Goal: Transaction & Acquisition: Purchase product/service

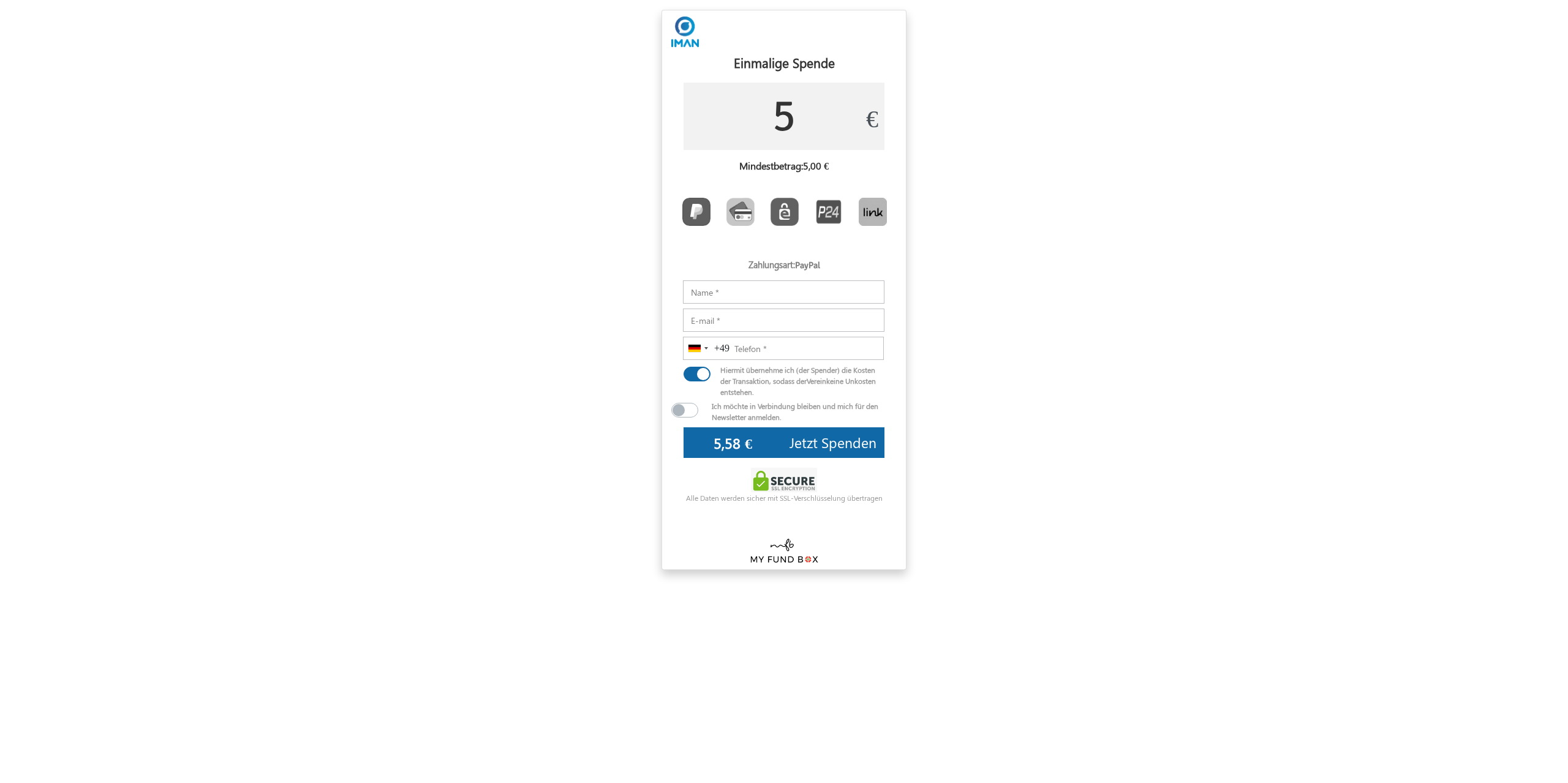
click at [799, 110] on input "5" at bounding box center [784, 116] width 201 height 67
drag, startPoint x: 800, startPoint y: 110, endPoint x: 744, endPoint y: 112, distance: 56.0
click at [744, 112] on input "5" at bounding box center [784, 116] width 201 height 67
type input "15"
type input "16,03 €"
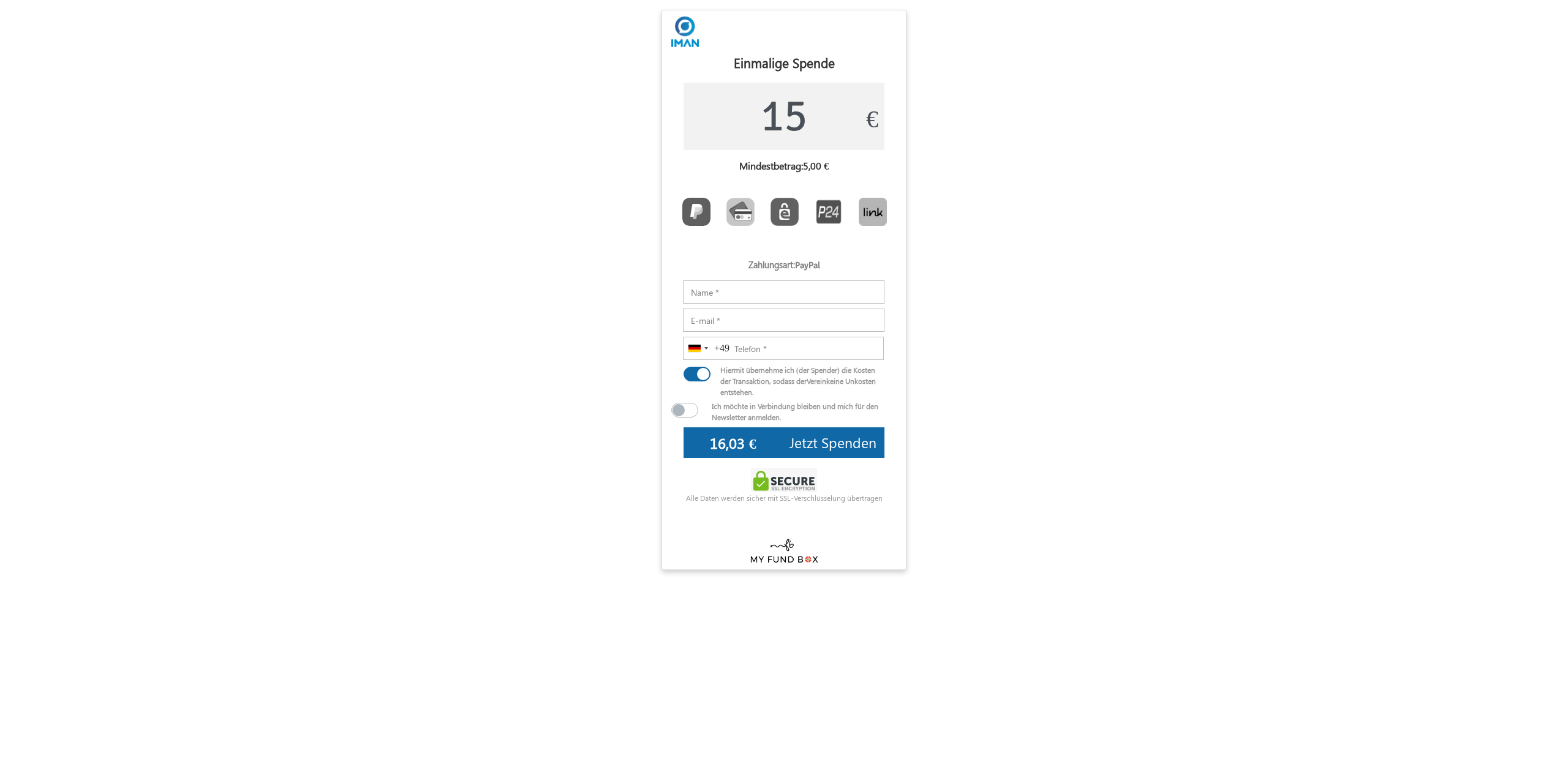
click at [607, 217] on form "USD GBP EUR EN ES NL Anpassen Dein Spendenbox × #1168a7 ▼ Change Accordion Slid…" at bounding box center [784, 290] width 1568 height 560
click at [696, 210] on img "Toolbar with button groups" at bounding box center [696, 211] width 28 height 28
click at [691, 206] on input "Toolbar with button groups" at bounding box center [686, 201] width 8 height 8
radio input "true"
click at [709, 292] on input "Notizen" at bounding box center [783, 292] width 201 height 23
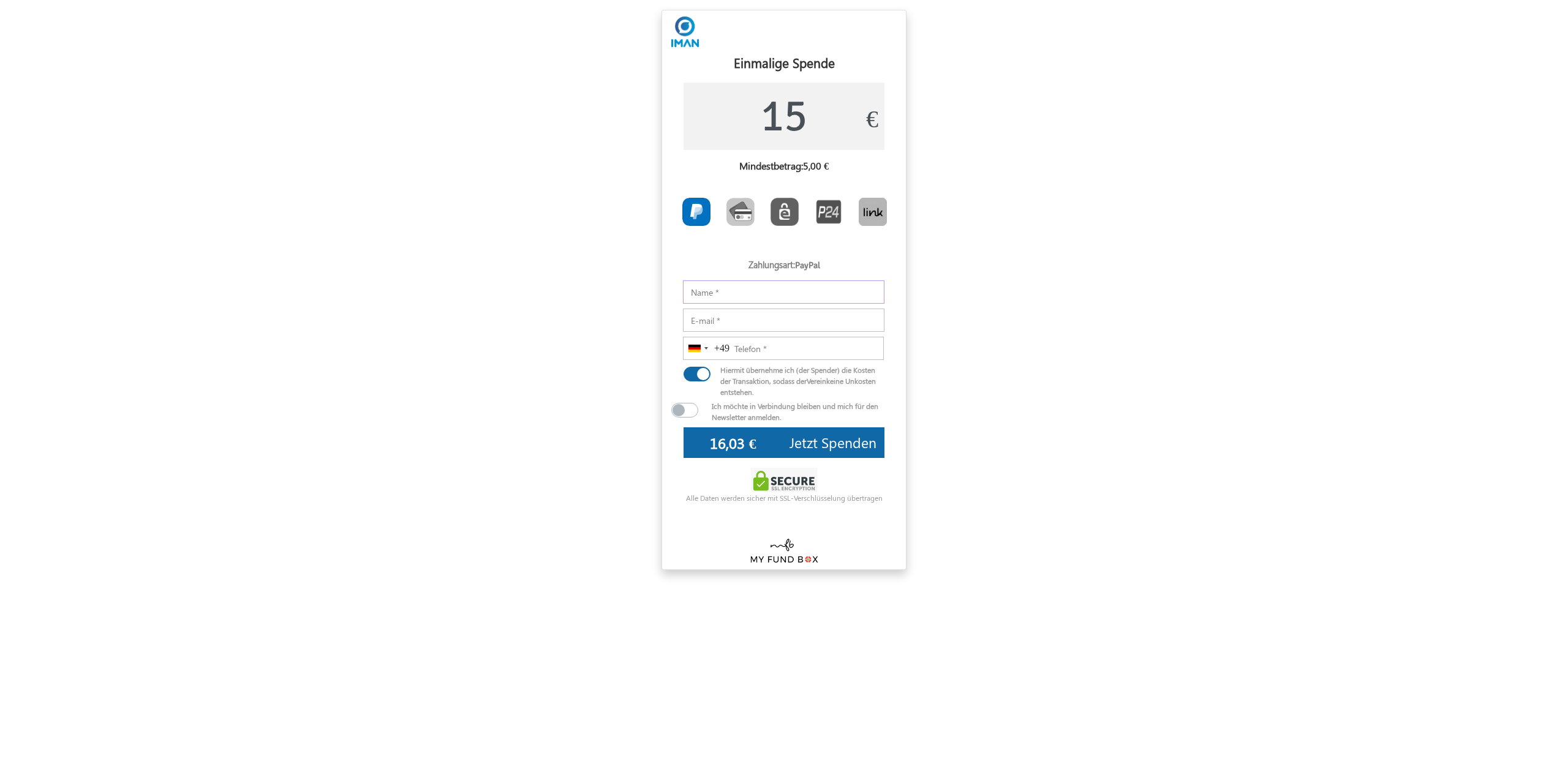
type input "[PERSON_NAME]"
click at [744, 321] on input "E-mail" at bounding box center [783, 321] width 201 height 23
type input "[EMAIL_ADDRESS][DOMAIN_NAME]"
type input "017672404917"
click at [806, 446] on span "Jetzt Spenden" at bounding box center [832, 442] width 87 height 19
